Goal: Task Accomplishment & Management: Manage account settings

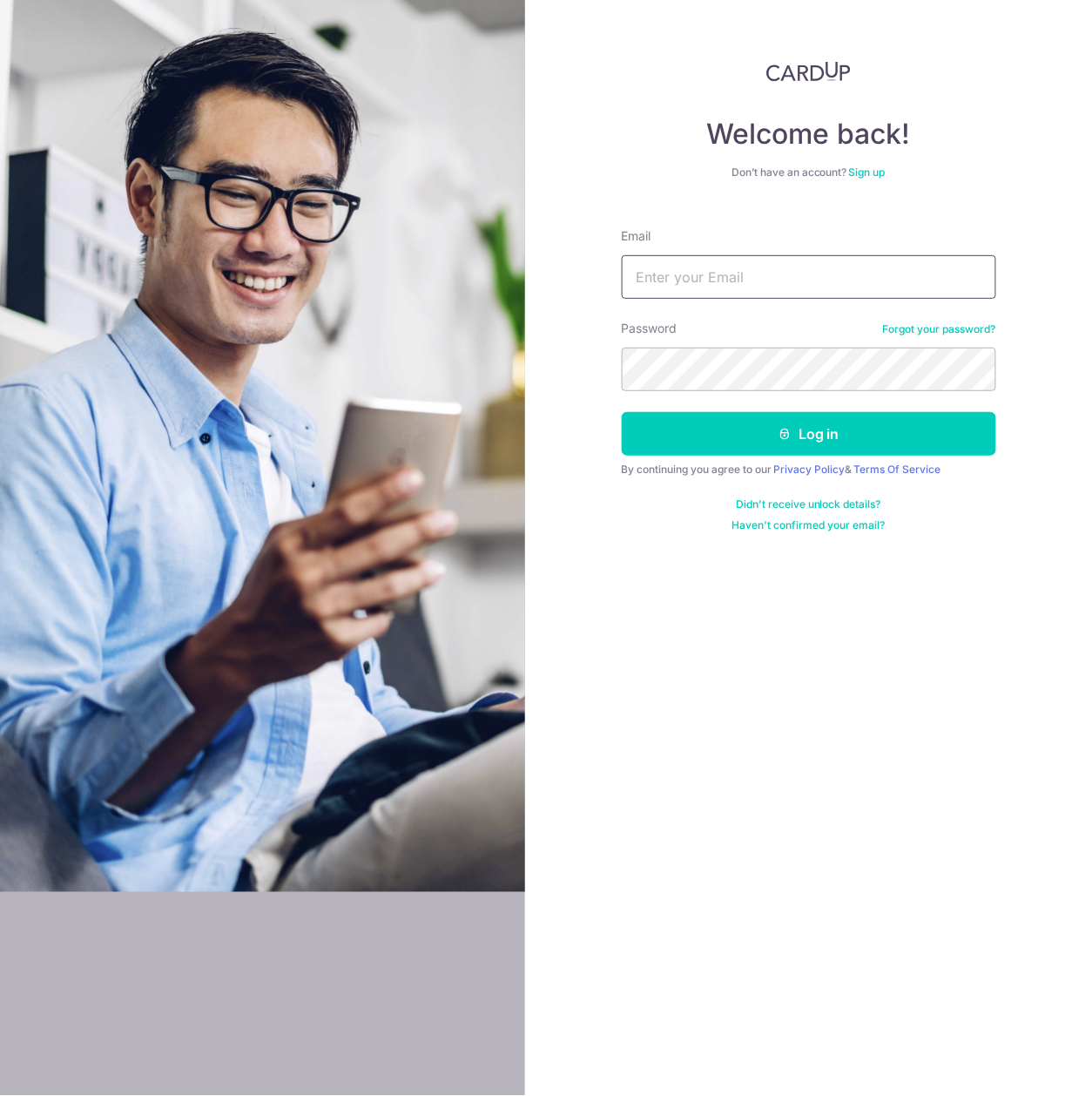
click at [700, 266] on input "Email" at bounding box center [809, 277] width 375 height 44
type input "[EMAIL_ADDRESS][DOMAIN_NAME]"
click at [622, 412] on button "Log in" at bounding box center [809, 434] width 375 height 44
